Goal: Complete application form: Complete application form

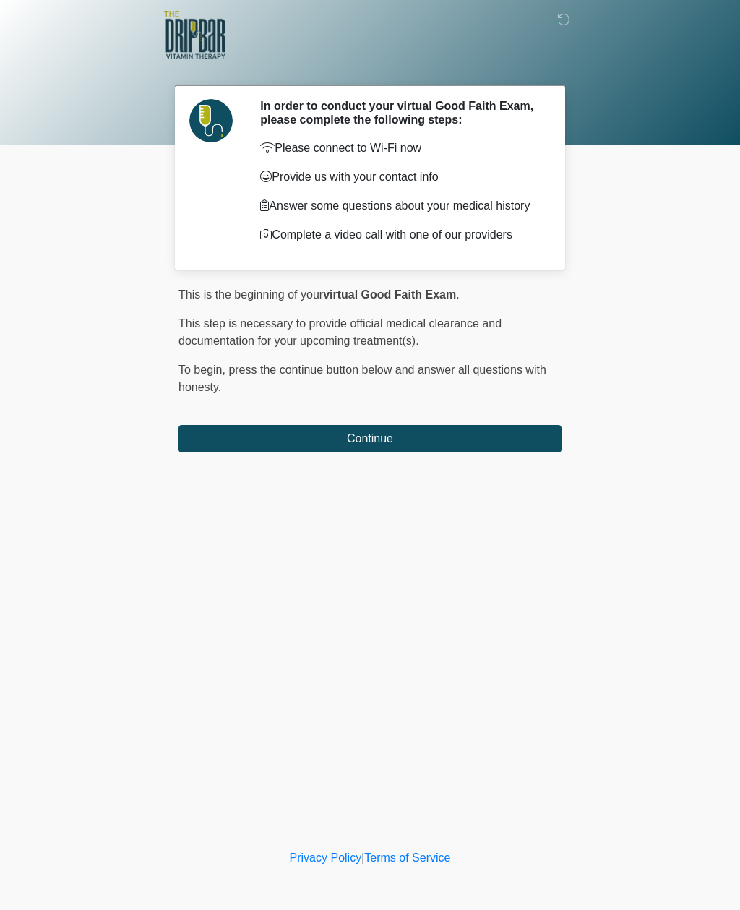
click at [498, 445] on button "Continue" at bounding box center [369, 438] width 383 height 27
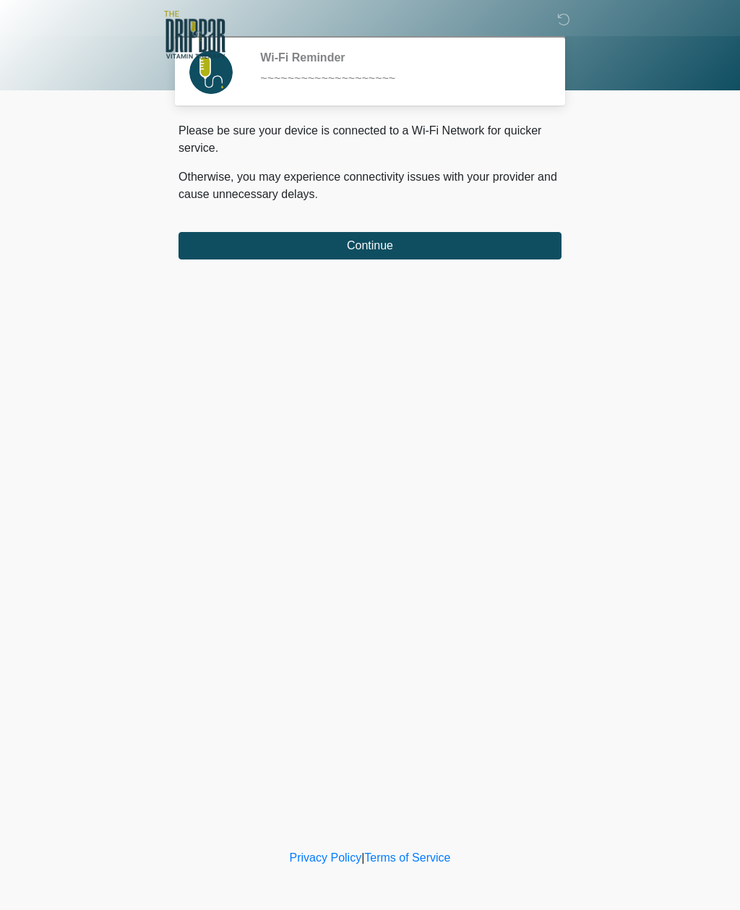
click at [479, 242] on button "Continue" at bounding box center [369, 245] width 383 height 27
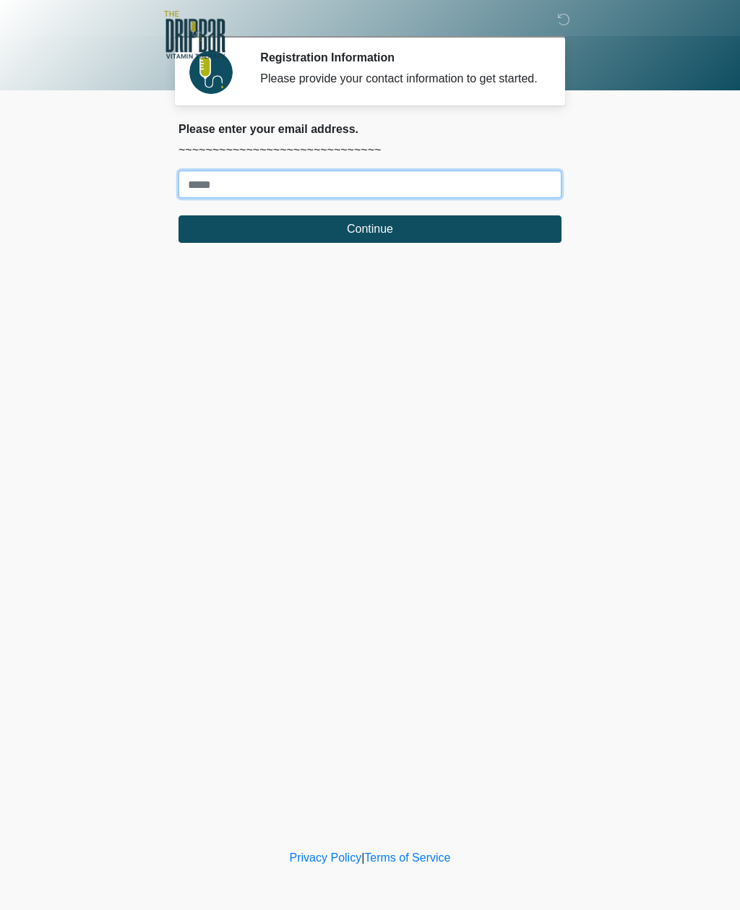
click at [236, 198] on input "Where should we email your treatment plan?" at bounding box center [369, 184] width 383 height 27
type input "**********"
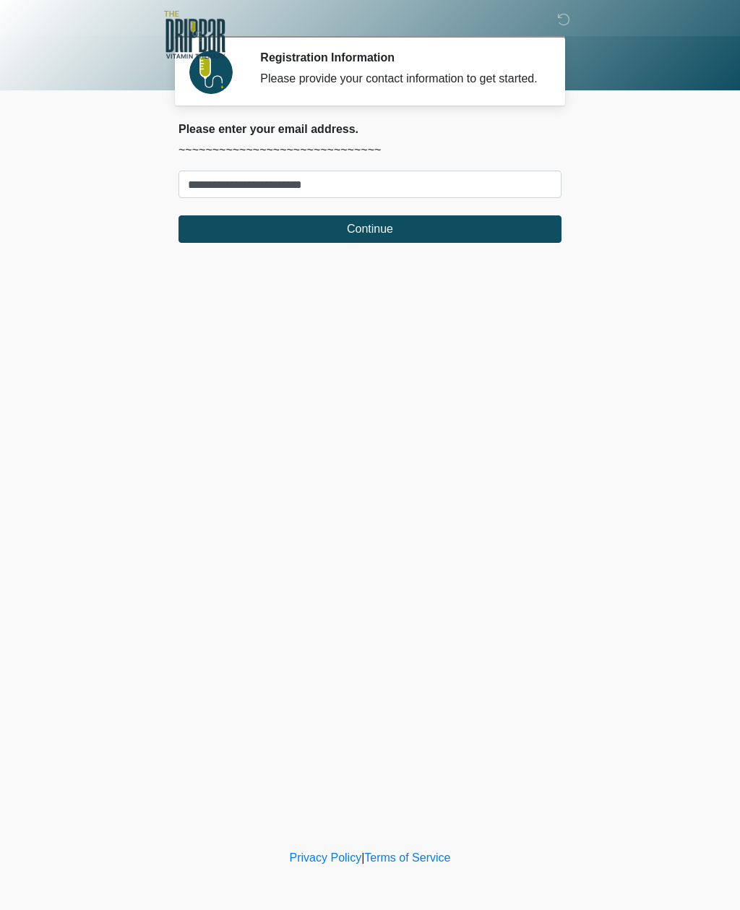
click at [420, 243] on button "Continue" at bounding box center [369, 228] width 383 height 27
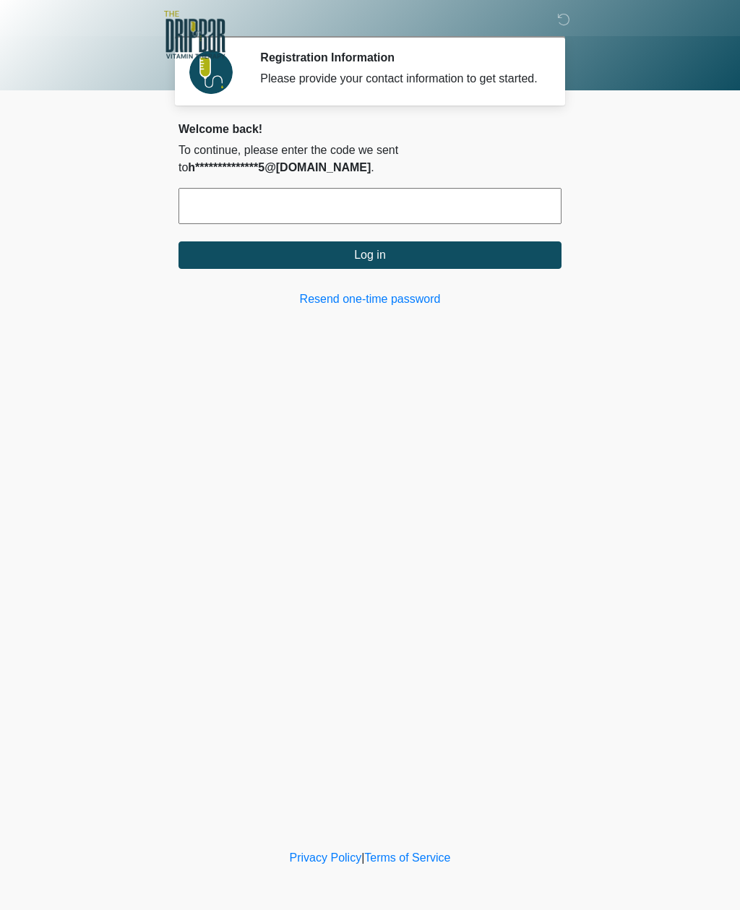
click at [385, 224] on input "text" at bounding box center [369, 206] width 383 height 36
click at [482, 269] on button "Log in" at bounding box center [369, 254] width 383 height 27
click at [328, 224] on input "******" at bounding box center [369, 206] width 383 height 36
click at [345, 222] on input "******" at bounding box center [369, 206] width 383 height 36
click at [349, 224] on input "******" at bounding box center [369, 206] width 383 height 36
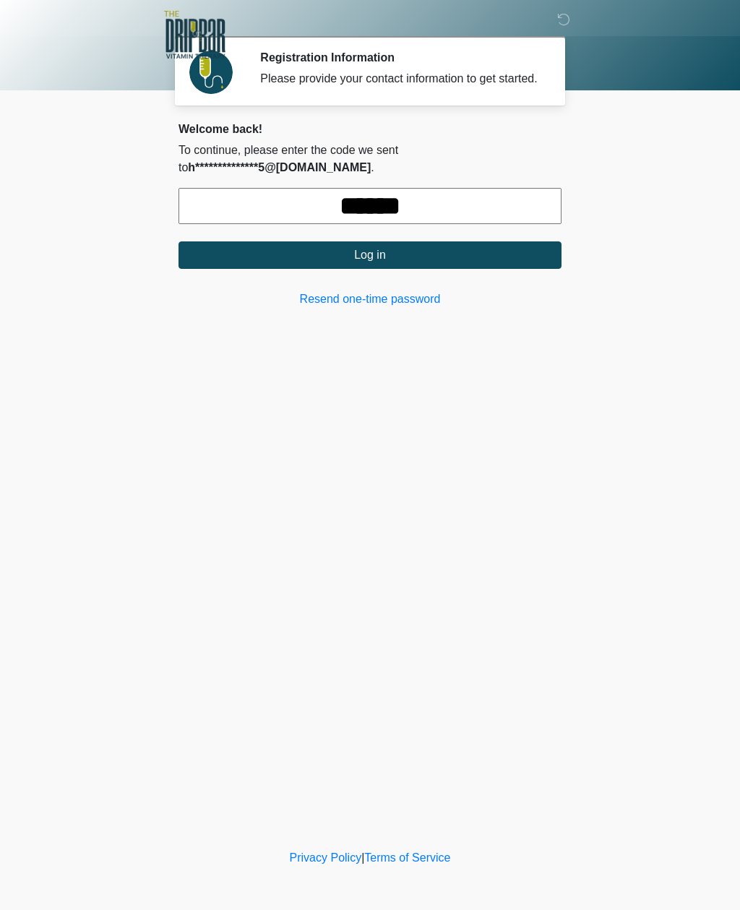
type input "******"
click at [517, 264] on button "Log in" at bounding box center [369, 254] width 383 height 27
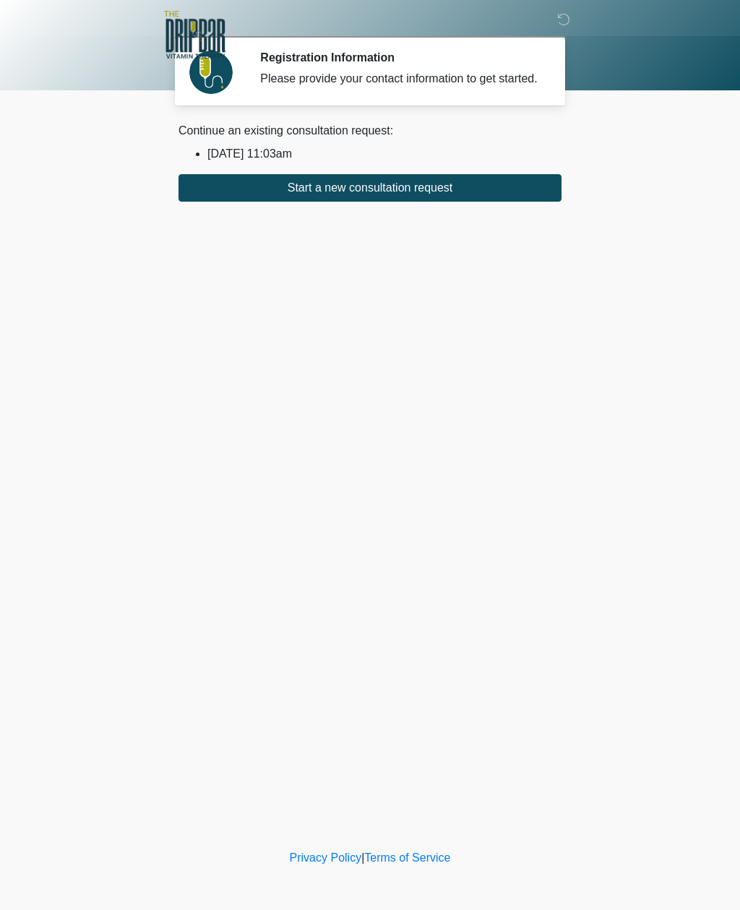
click at [499, 202] on button "Start a new consultation request" at bounding box center [369, 187] width 383 height 27
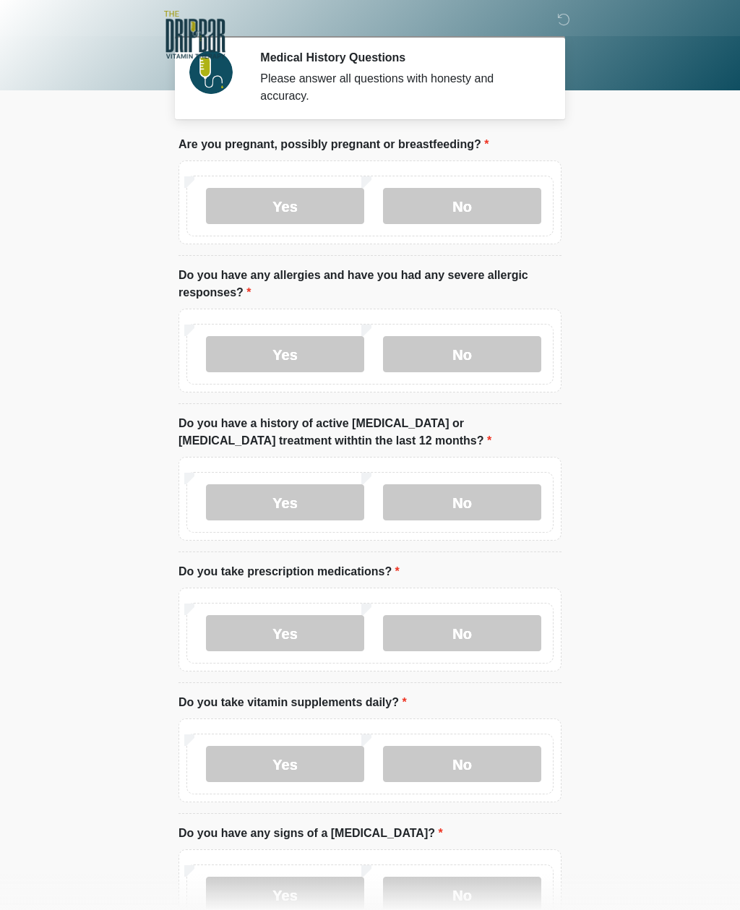
click at [480, 206] on label "No" at bounding box center [462, 206] width 158 height 36
click at [294, 348] on label "Yes" at bounding box center [285, 354] width 158 height 36
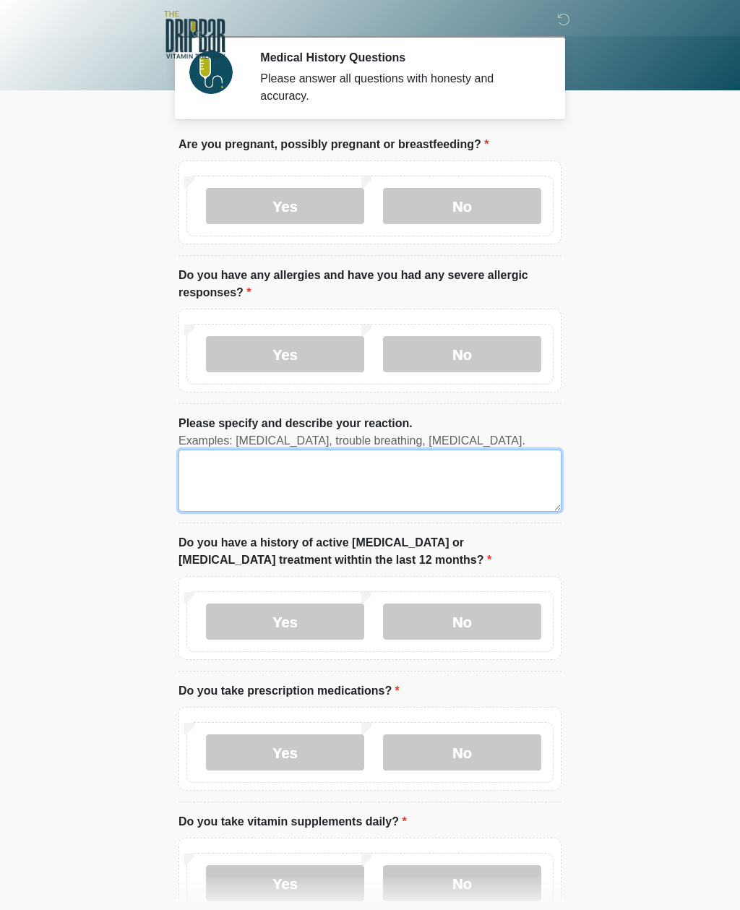
click at [312, 472] on textarea "Please specify and describe your reaction." at bounding box center [369, 480] width 383 height 62
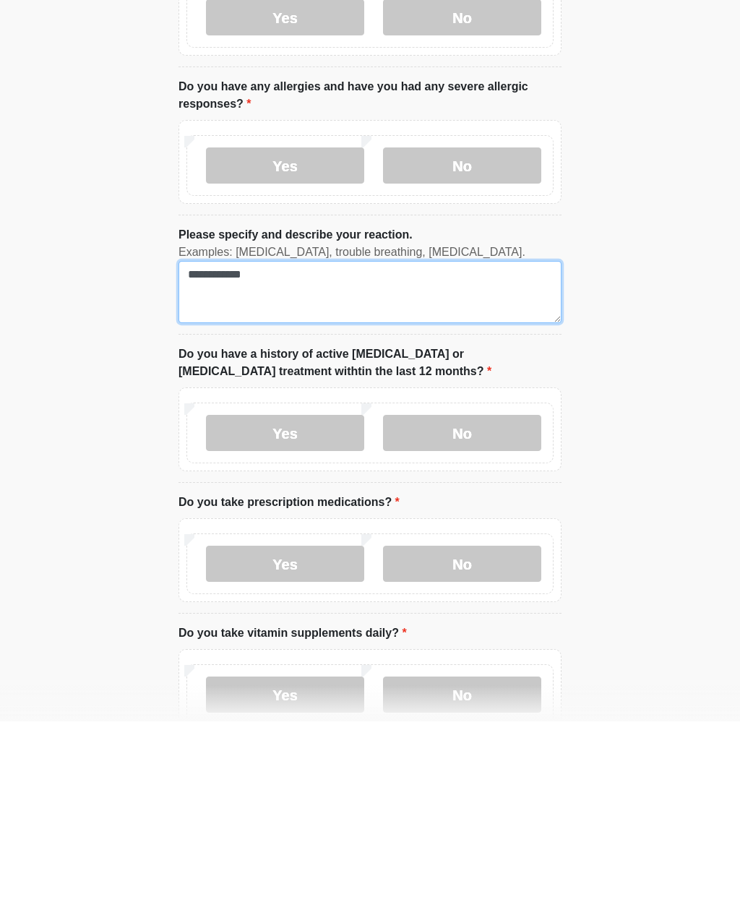
type textarea "**********"
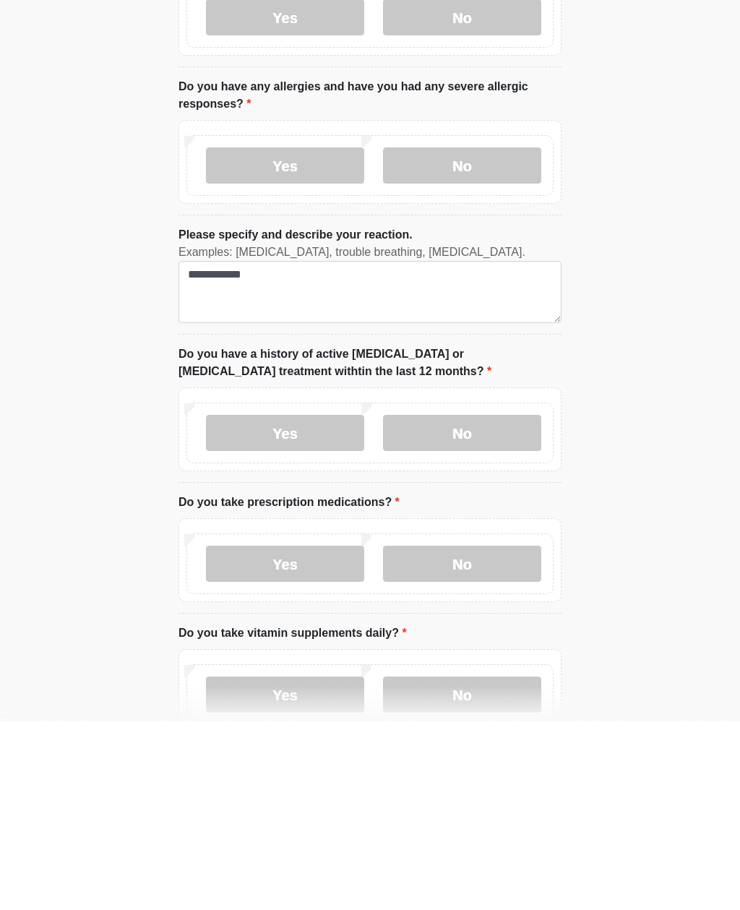
click at [484, 603] on label "No" at bounding box center [462, 621] width 158 height 36
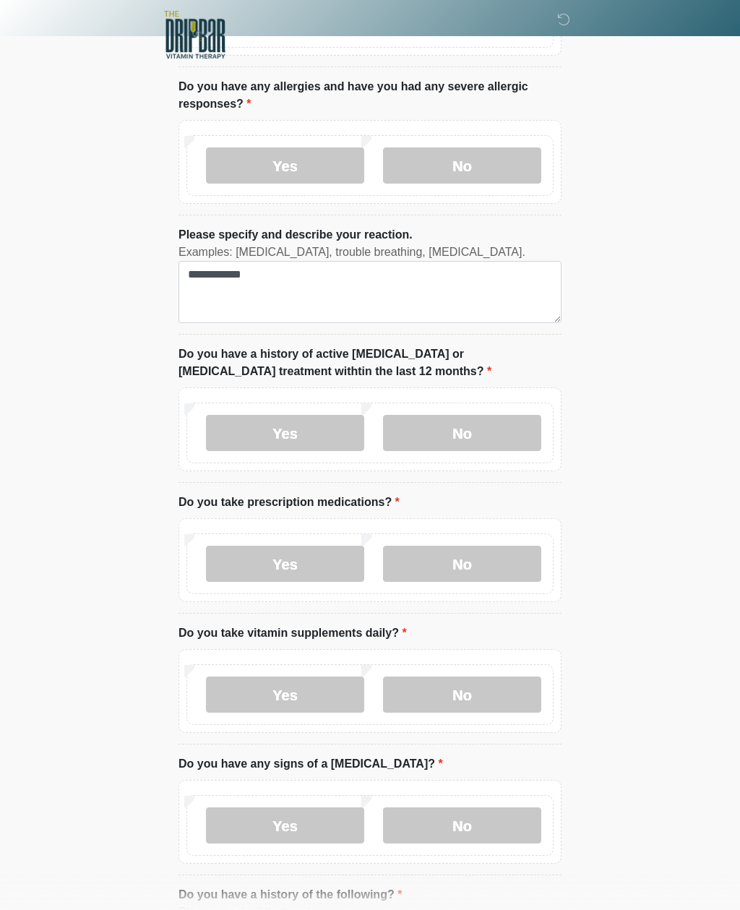
click at [302, 563] on label "Yes" at bounding box center [285, 563] width 158 height 36
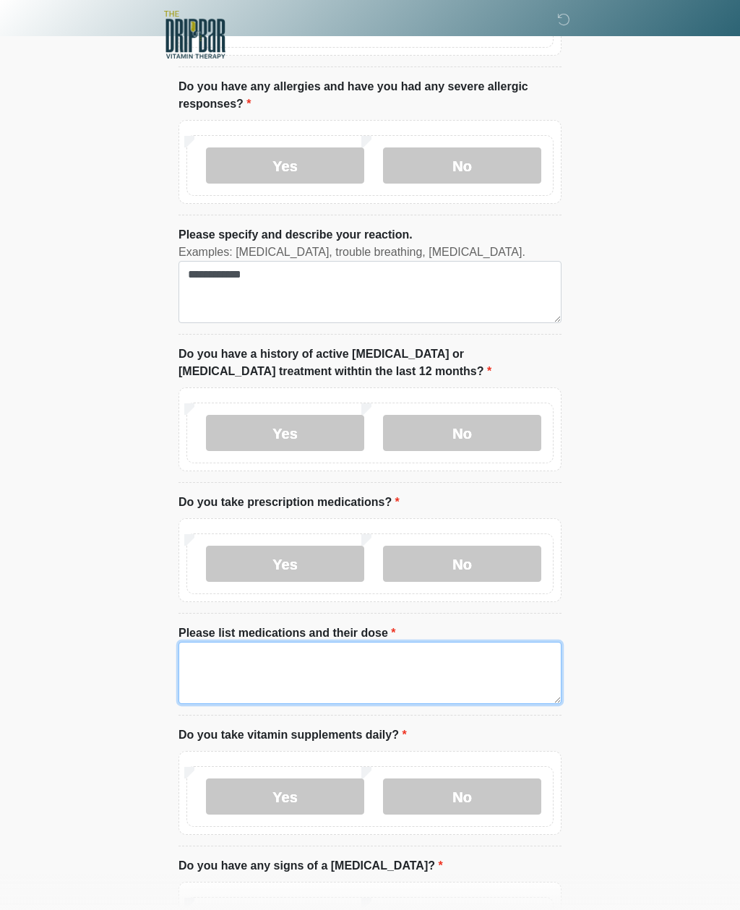
click at [333, 658] on textarea "Please list medications and their dose" at bounding box center [369, 673] width 383 height 62
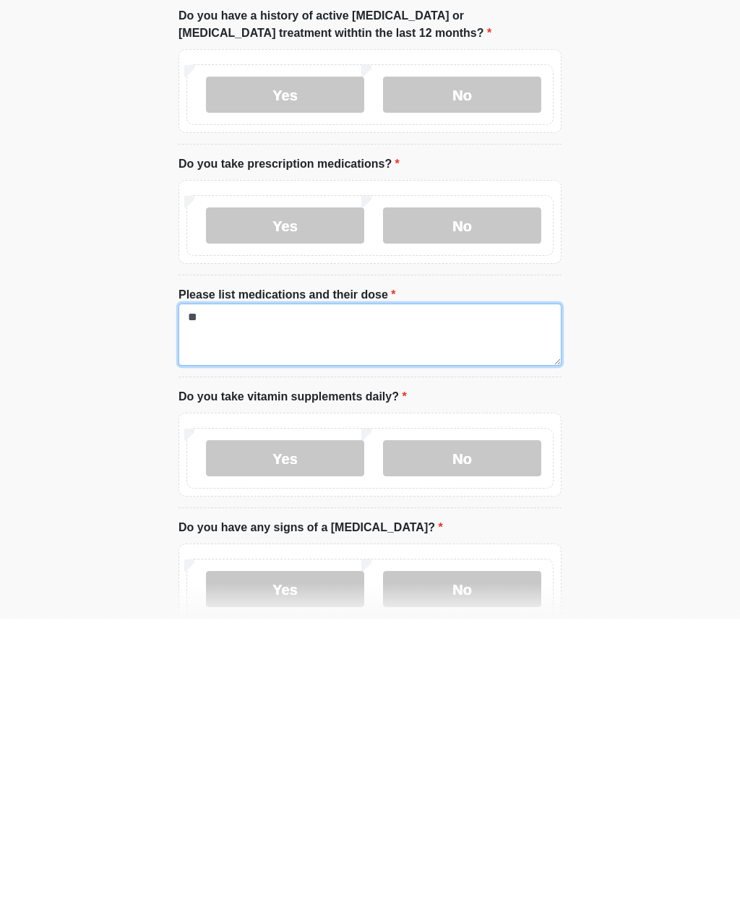
type textarea "*"
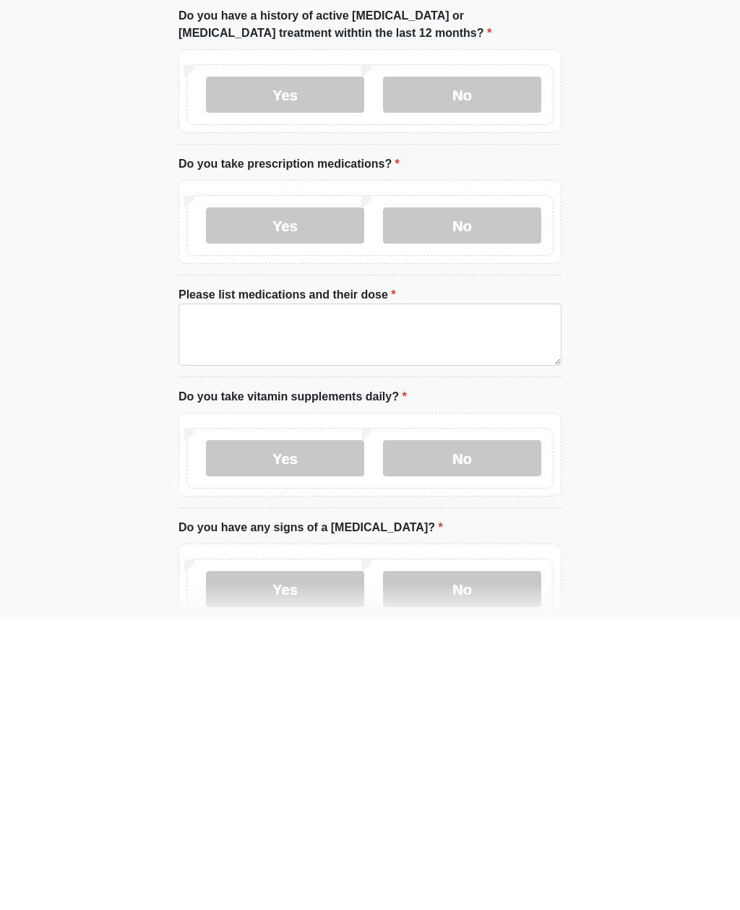
click at [473, 731] on label "No" at bounding box center [462, 749] width 158 height 36
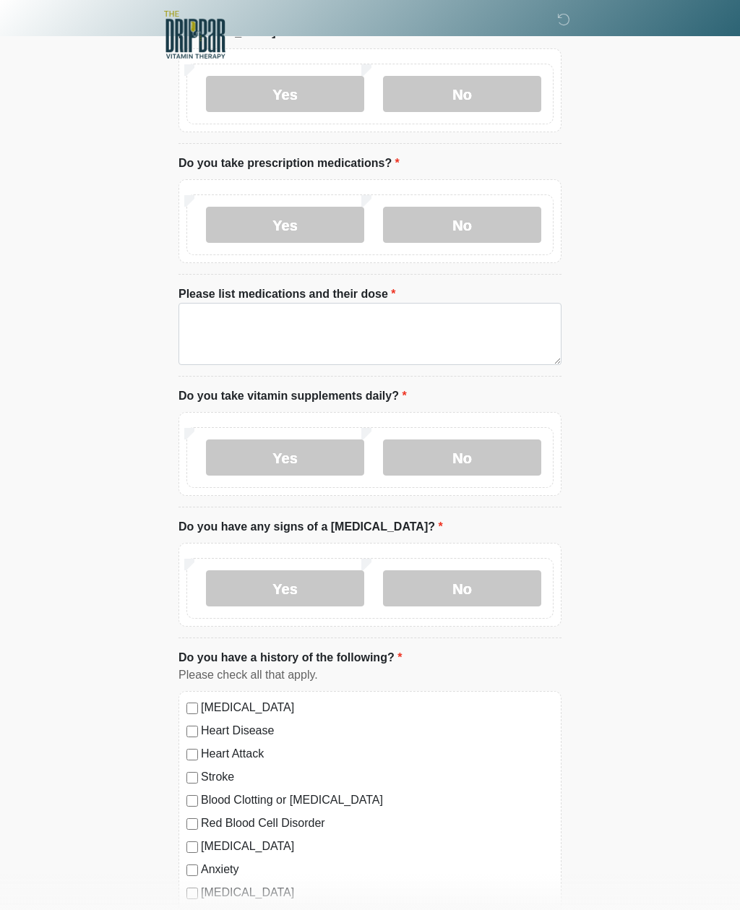
click at [480, 220] on label "No" at bounding box center [462, 225] width 158 height 36
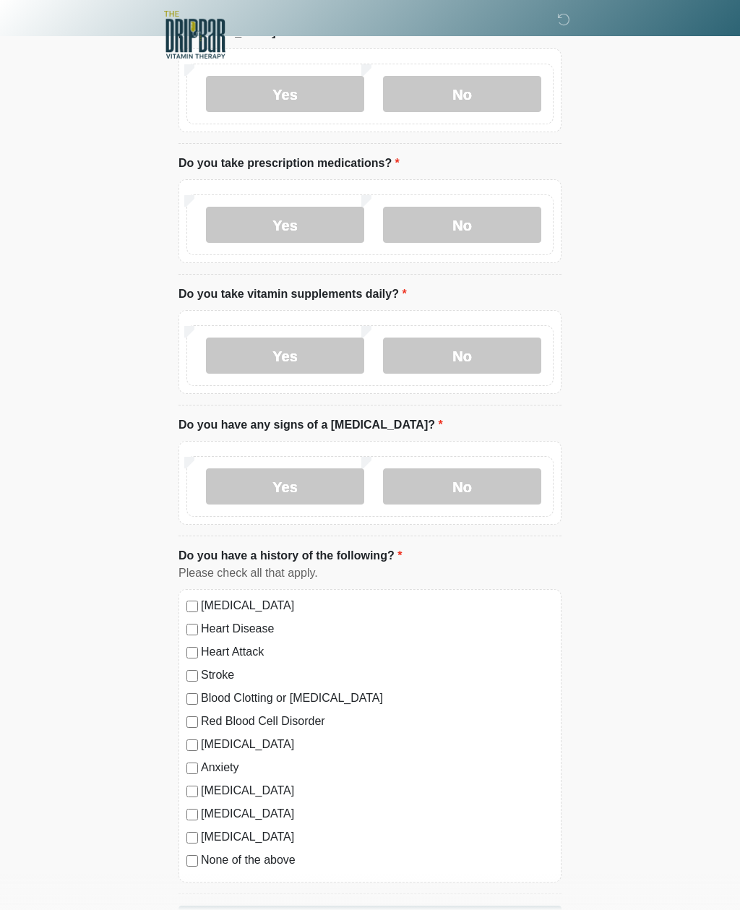
click at [471, 486] on label "No" at bounding box center [462, 486] width 158 height 36
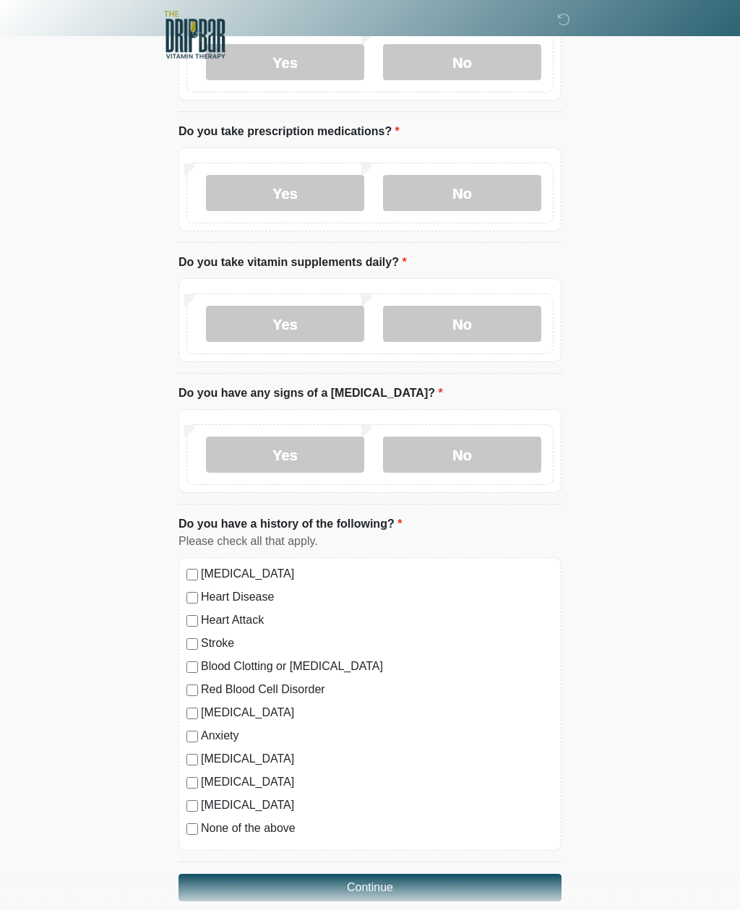
scroll to position [579, 0]
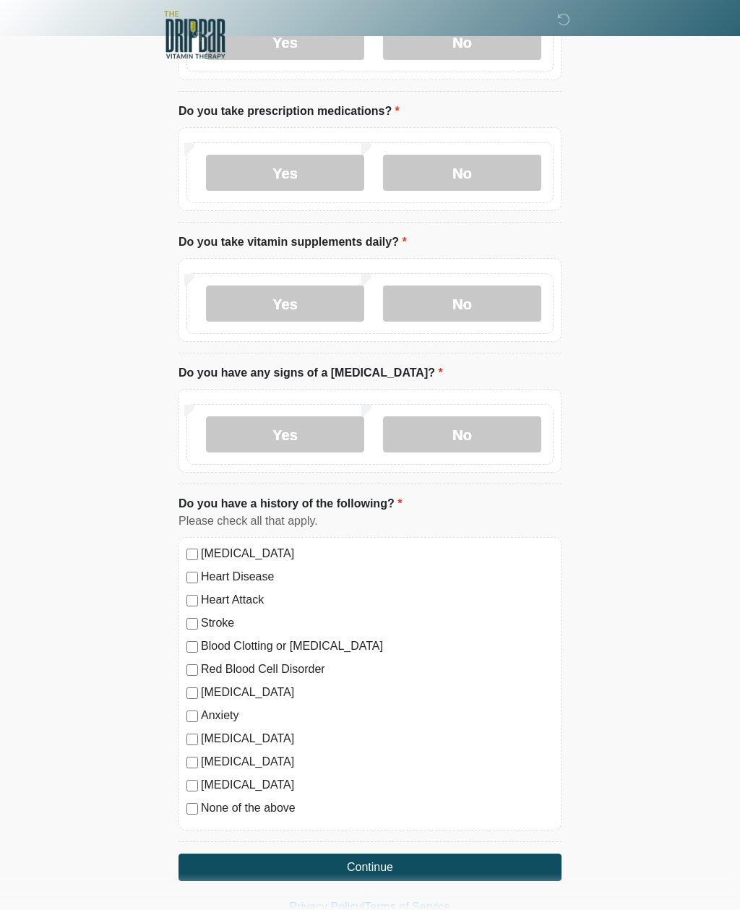
click at [423, 868] on button "Continue" at bounding box center [369, 866] width 383 height 27
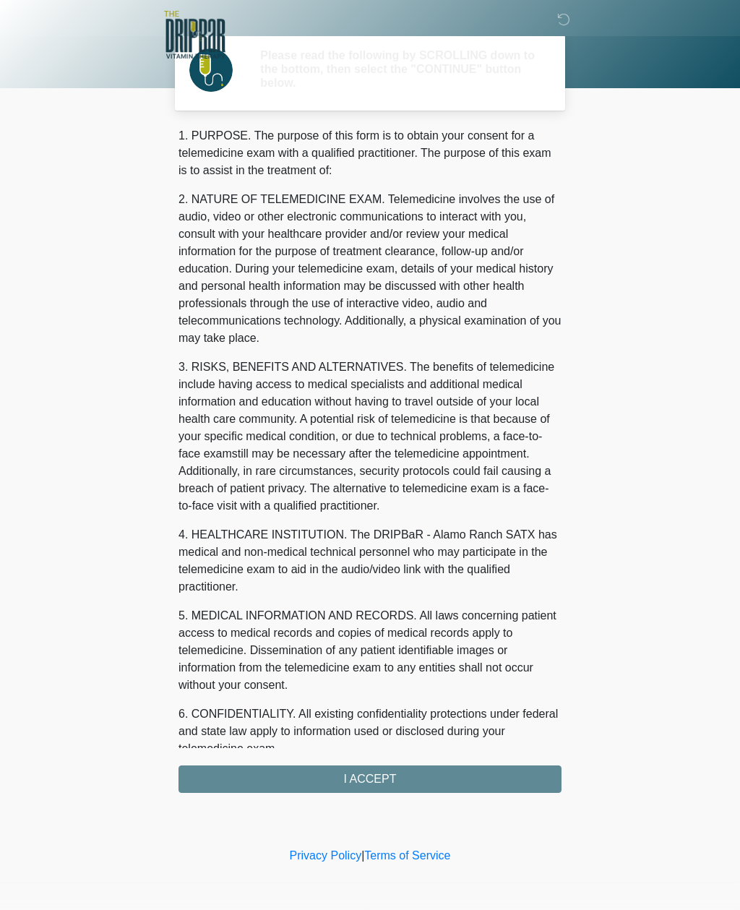
scroll to position [0, 0]
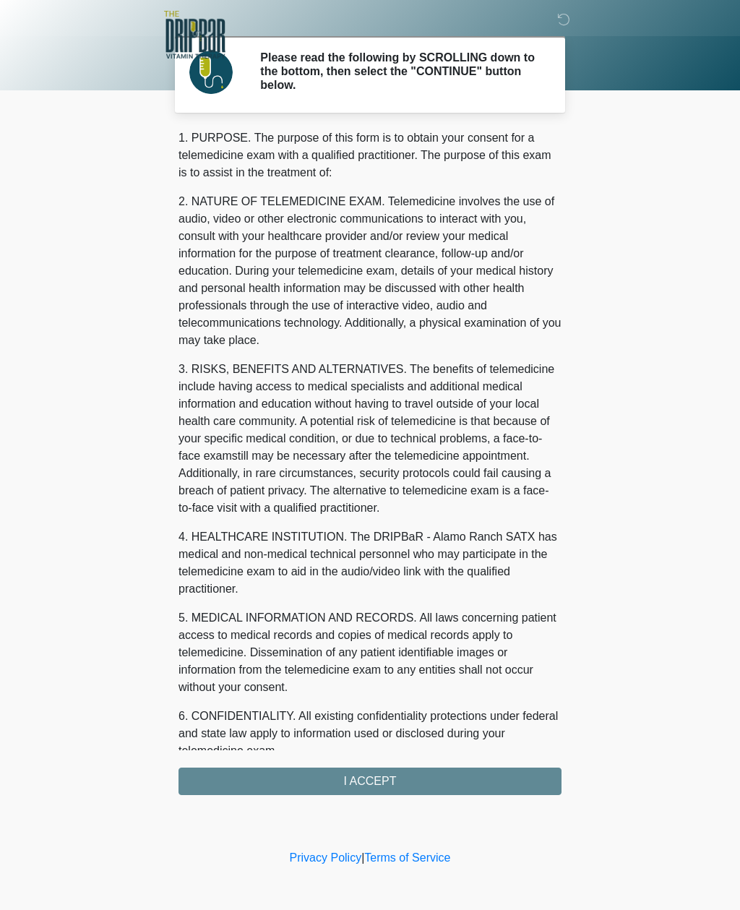
click at [404, 778] on div "1. PURPOSE. The purpose of this form is to obtain your consent for a telemedici…" at bounding box center [369, 461] width 383 height 665
click at [403, 780] on div "1. PURPOSE. The purpose of this form is to obtain your consent for a telemedici…" at bounding box center [369, 461] width 383 height 665
click at [405, 776] on div "1. PURPOSE. The purpose of this form is to obtain your consent for a telemedici…" at bounding box center [369, 461] width 383 height 665
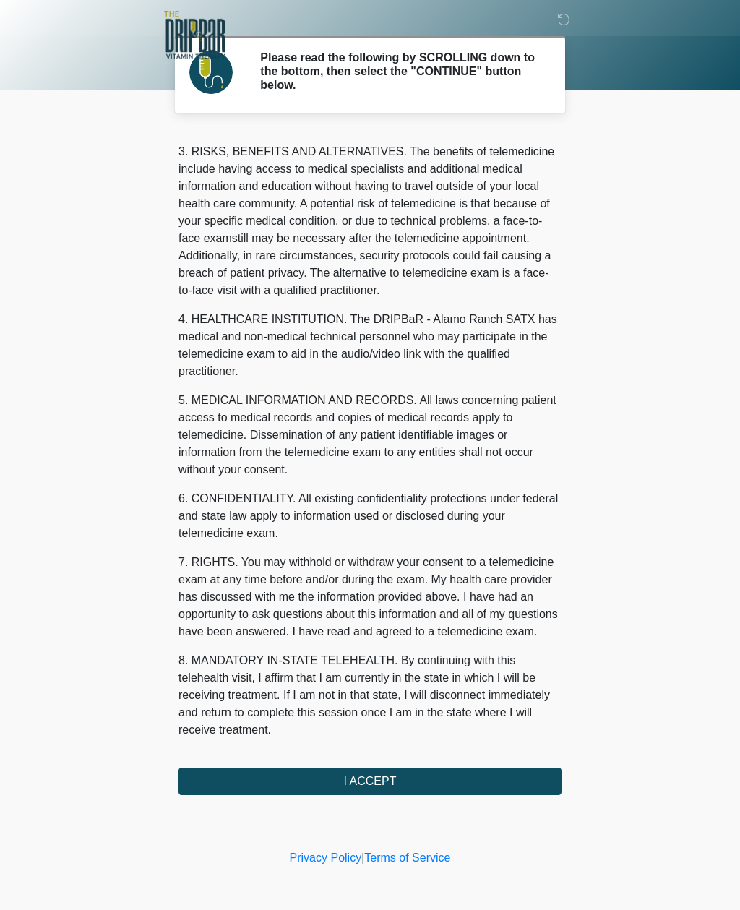
scroll to position [235, 0]
click at [400, 777] on button "I ACCEPT" at bounding box center [369, 780] width 383 height 27
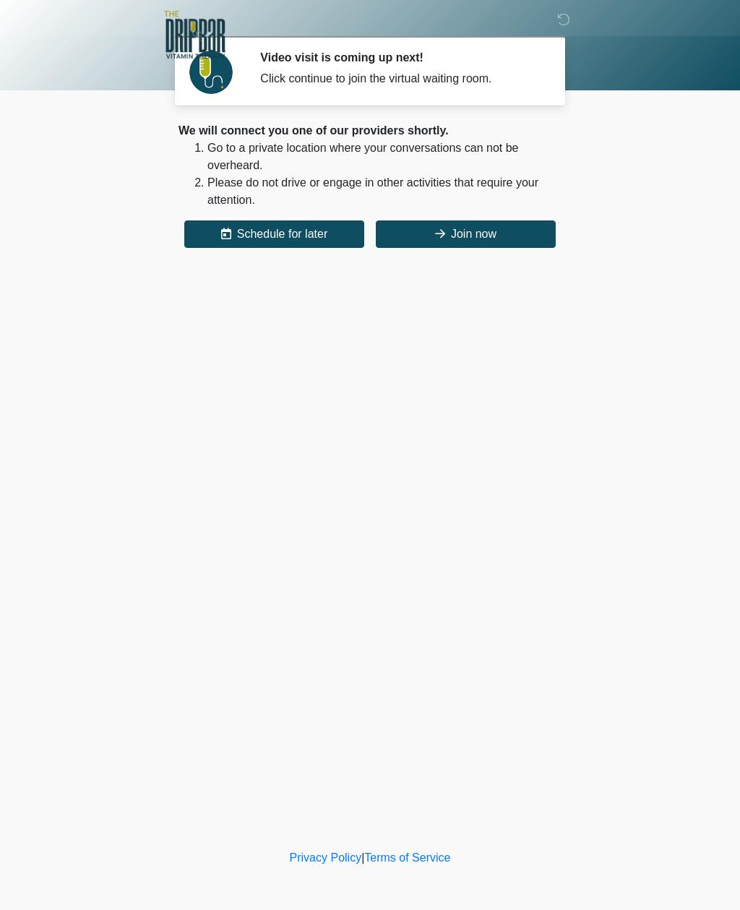
click at [520, 233] on button "Join now" at bounding box center [466, 233] width 180 height 27
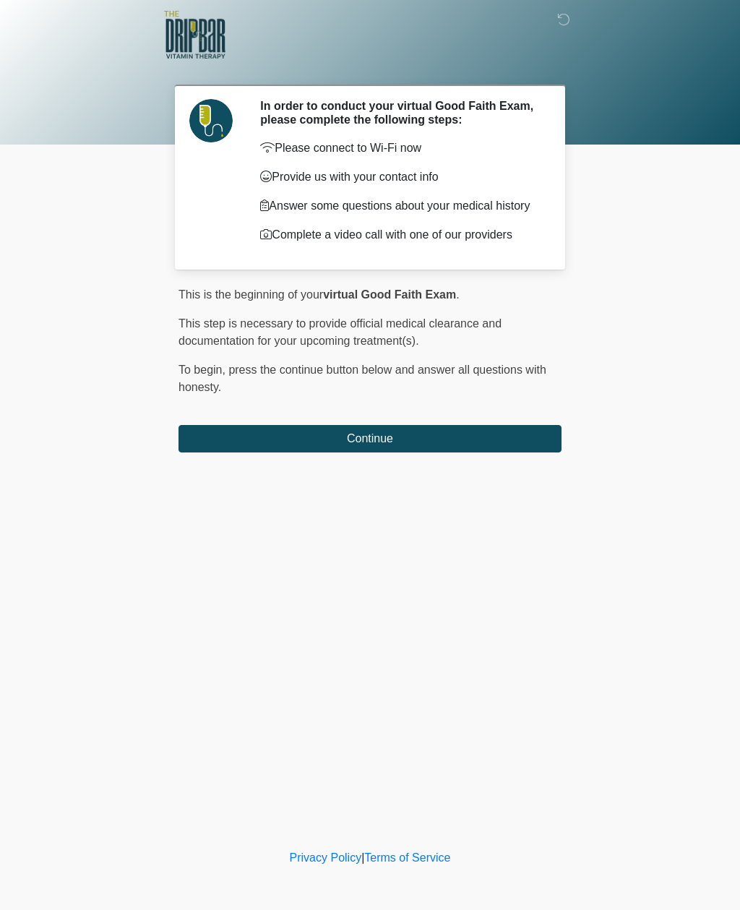
click at [223, 452] on button "Continue" at bounding box center [369, 438] width 383 height 27
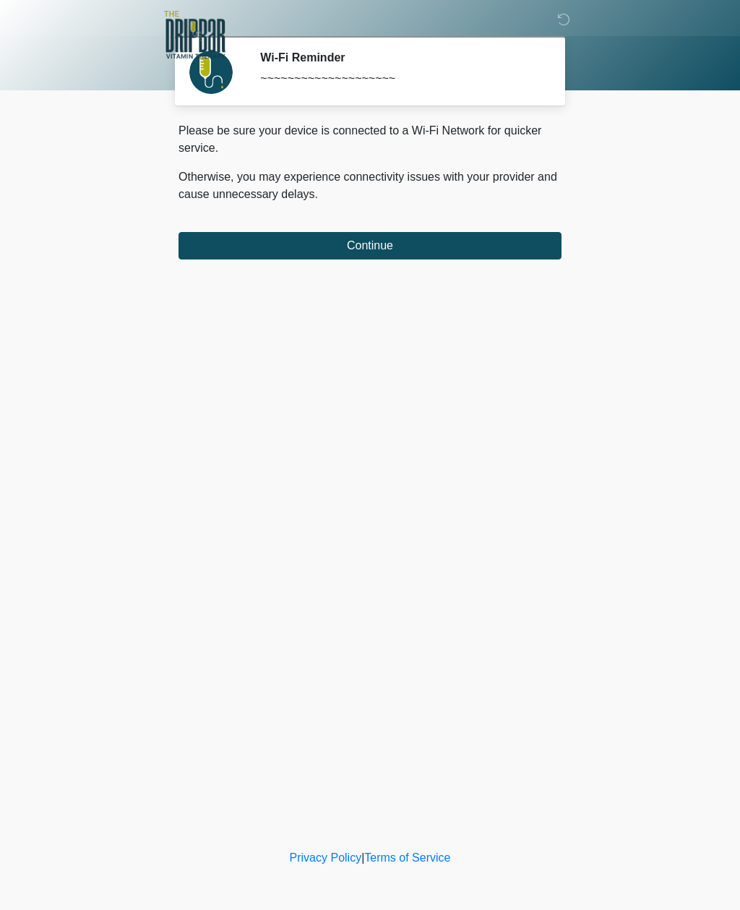
click at [489, 243] on button "Continue" at bounding box center [369, 245] width 383 height 27
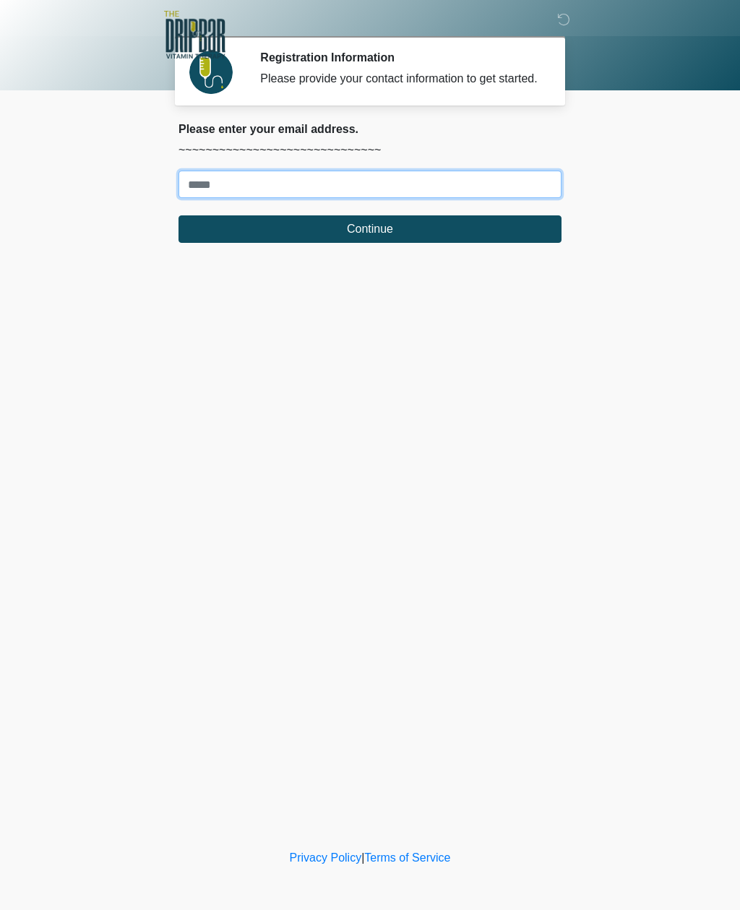
click at [520, 198] on input "Where should we email your treatment plan?" at bounding box center [369, 184] width 383 height 27
type input "**********"
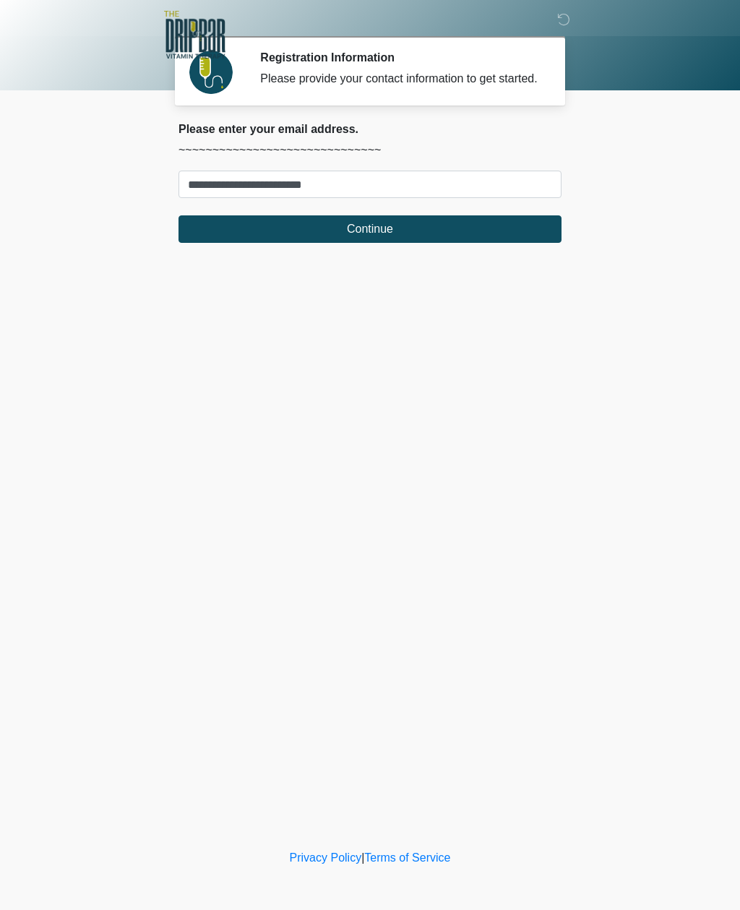
click at [549, 243] on button "Continue" at bounding box center [369, 228] width 383 height 27
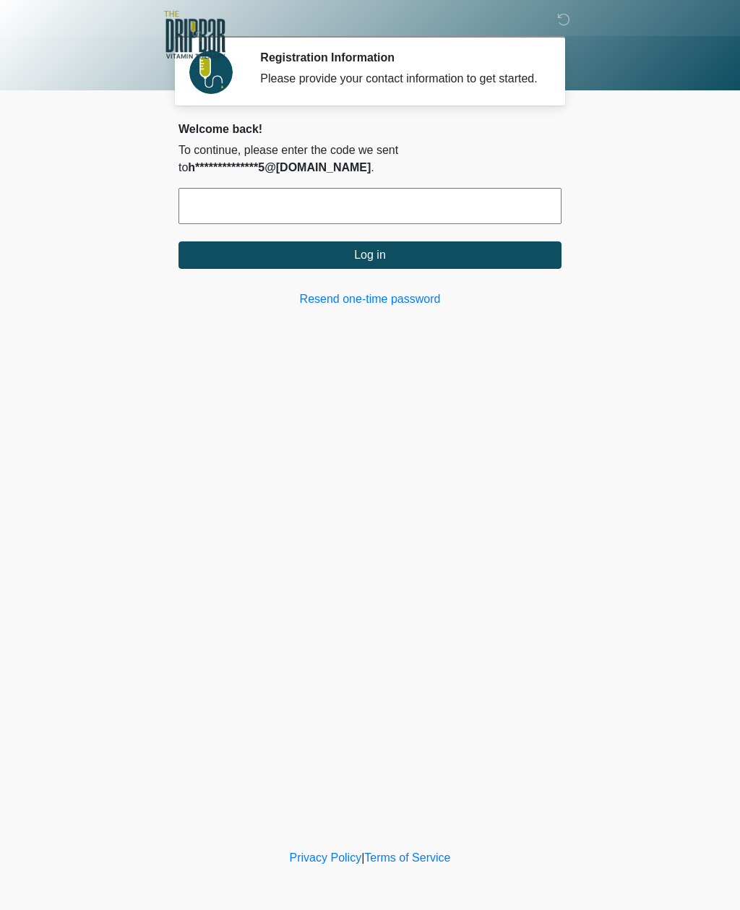
click at [524, 224] on input "text" at bounding box center [369, 206] width 383 height 36
type input "******"
click at [451, 256] on button "Log in" at bounding box center [369, 254] width 383 height 27
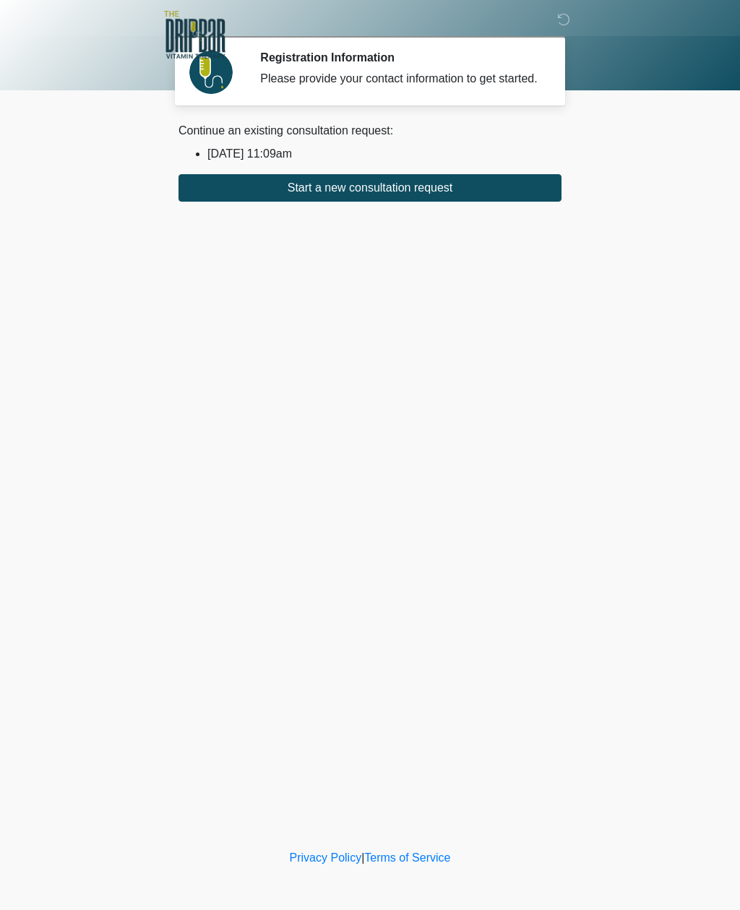
click at [205, 202] on button "Start a new consultation request" at bounding box center [369, 187] width 383 height 27
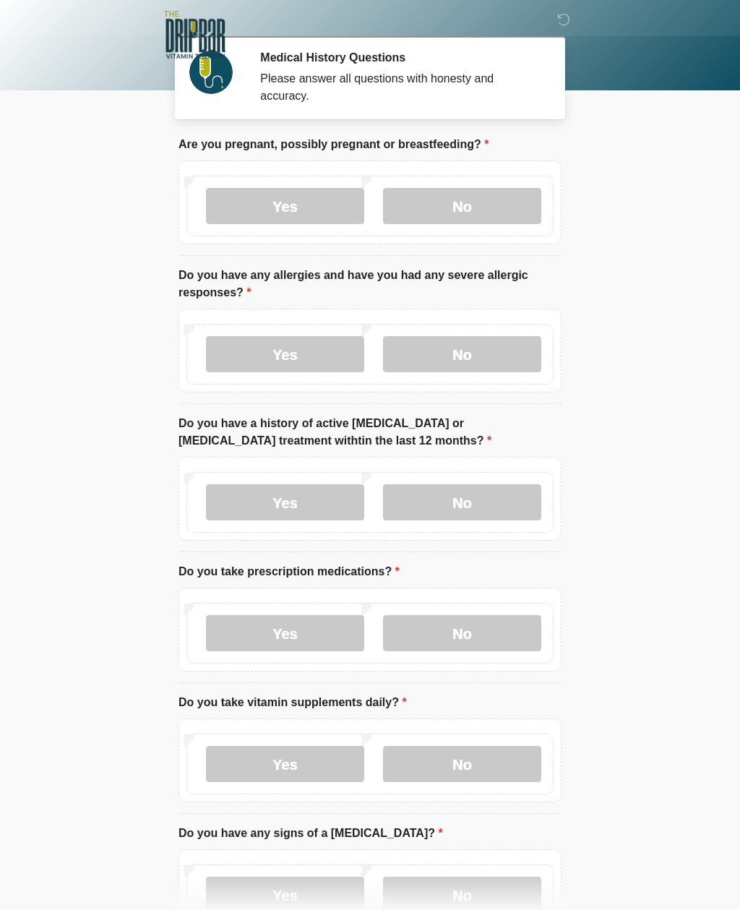
click at [559, 25] on icon at bounding box center [563, 19] width 13 height 13
